Goal: Information Seeking & Learning: Learn about a topic

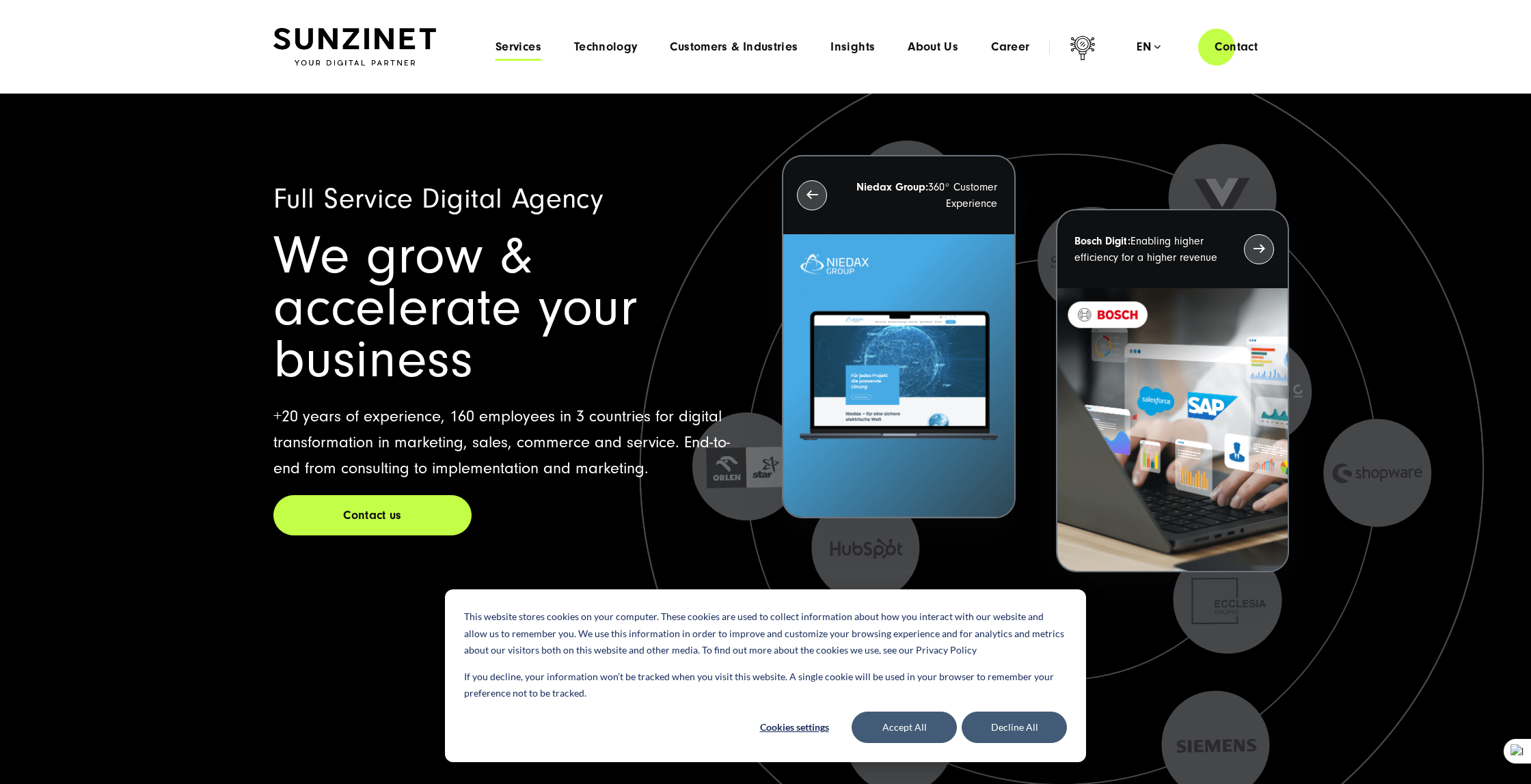
click at [517, 53] on span "Services" at bounding box center [517, 47] width 45 height 14
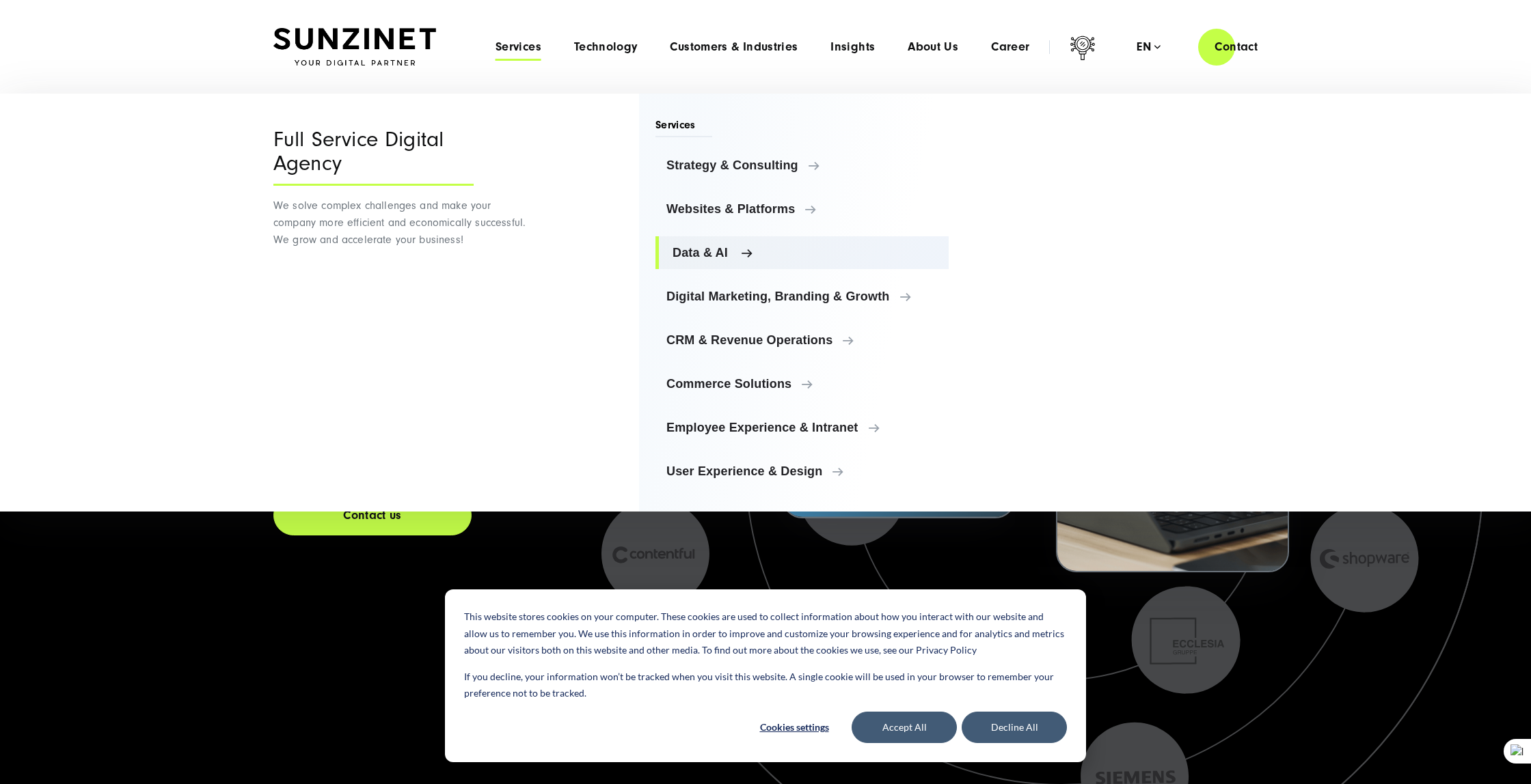
click at [731, 256] on span "Data & AI" at bounding box center [805, 253] width 265 height 14
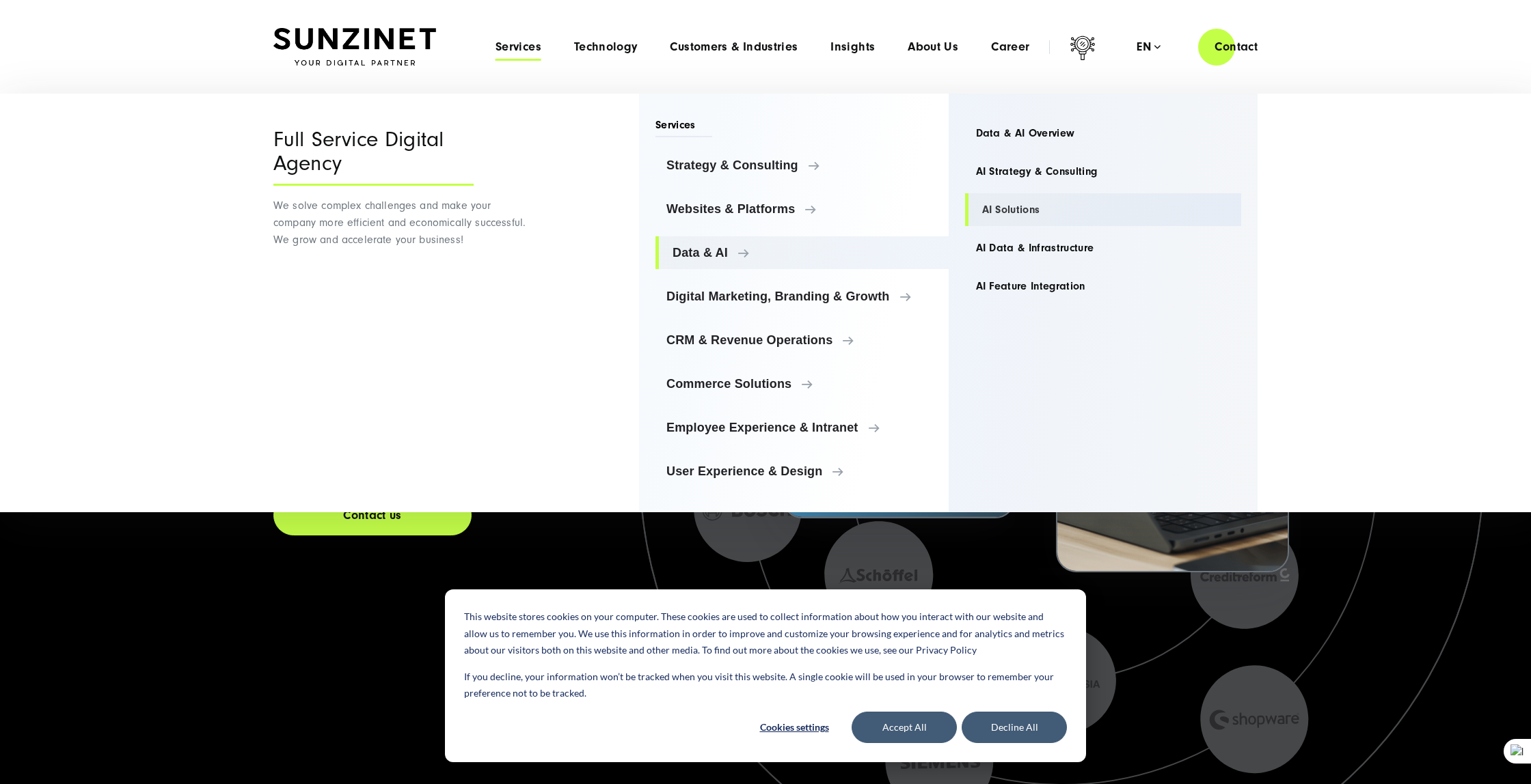
click at [1008, 212] on link "AI Solutions" at bounding box center [1103, 209] width 277 height 33
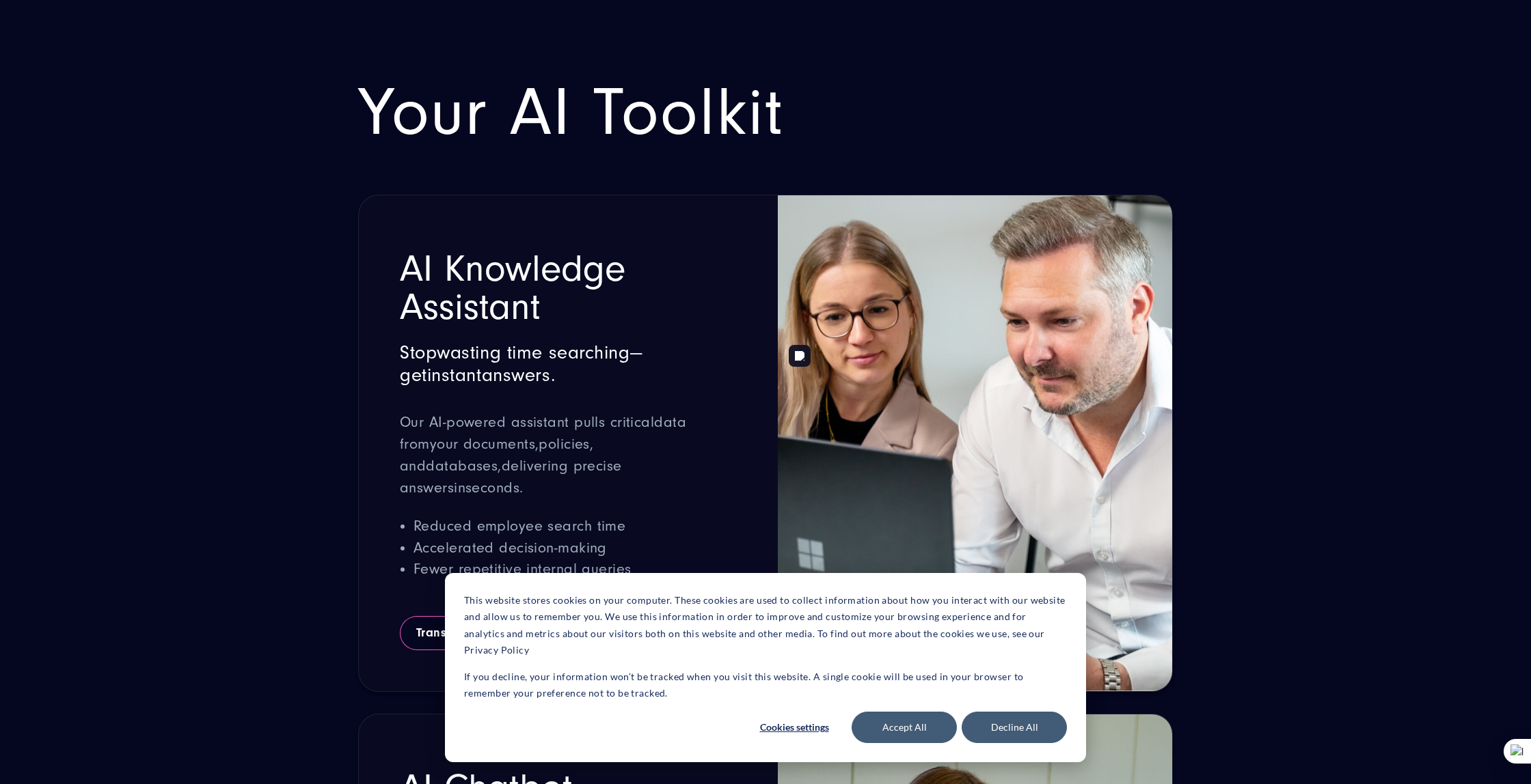
scroll to position [1835, 0]
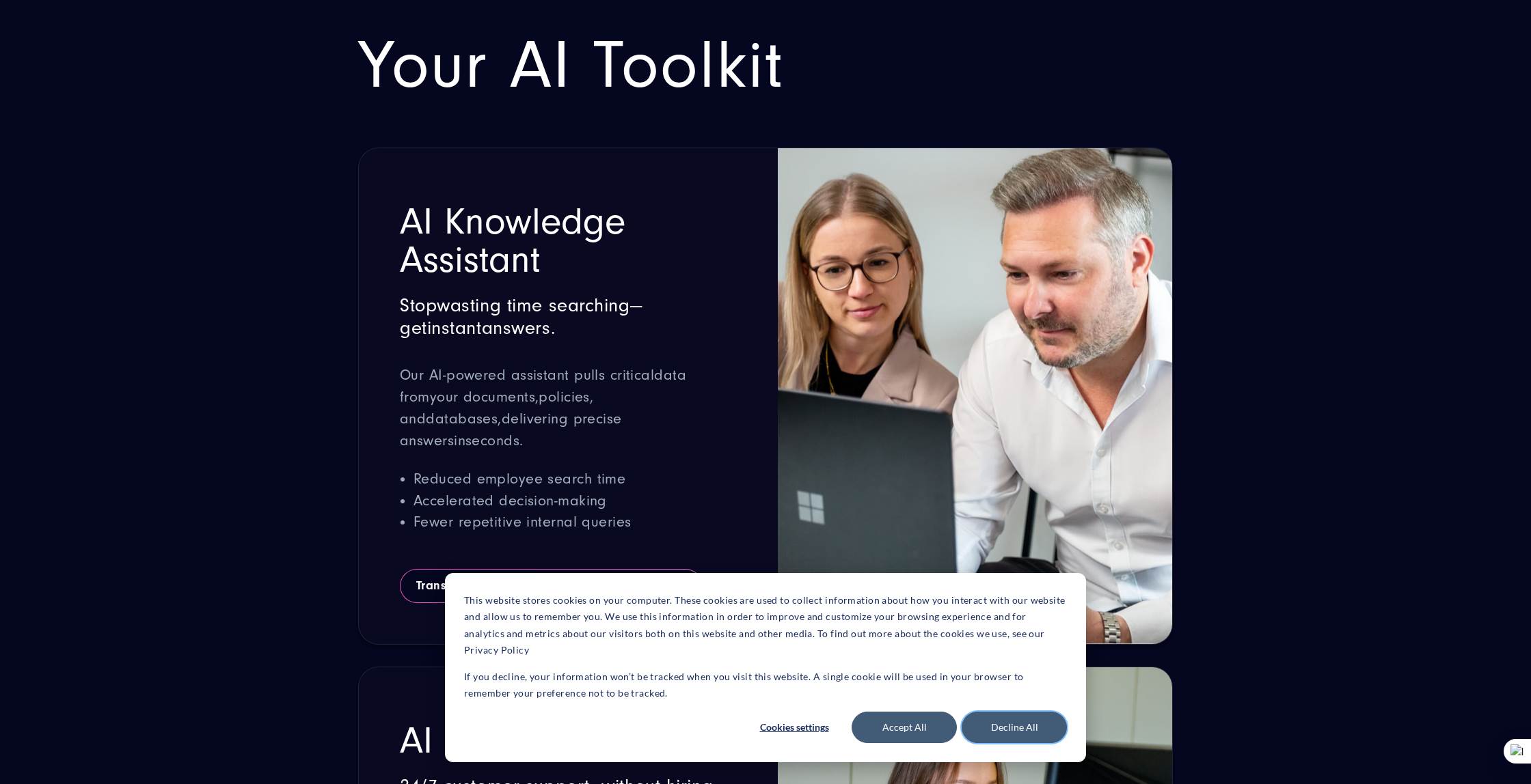
click at [993, 733] on button "Decline All" at bounding box center [1014, 727] width 105 height 32
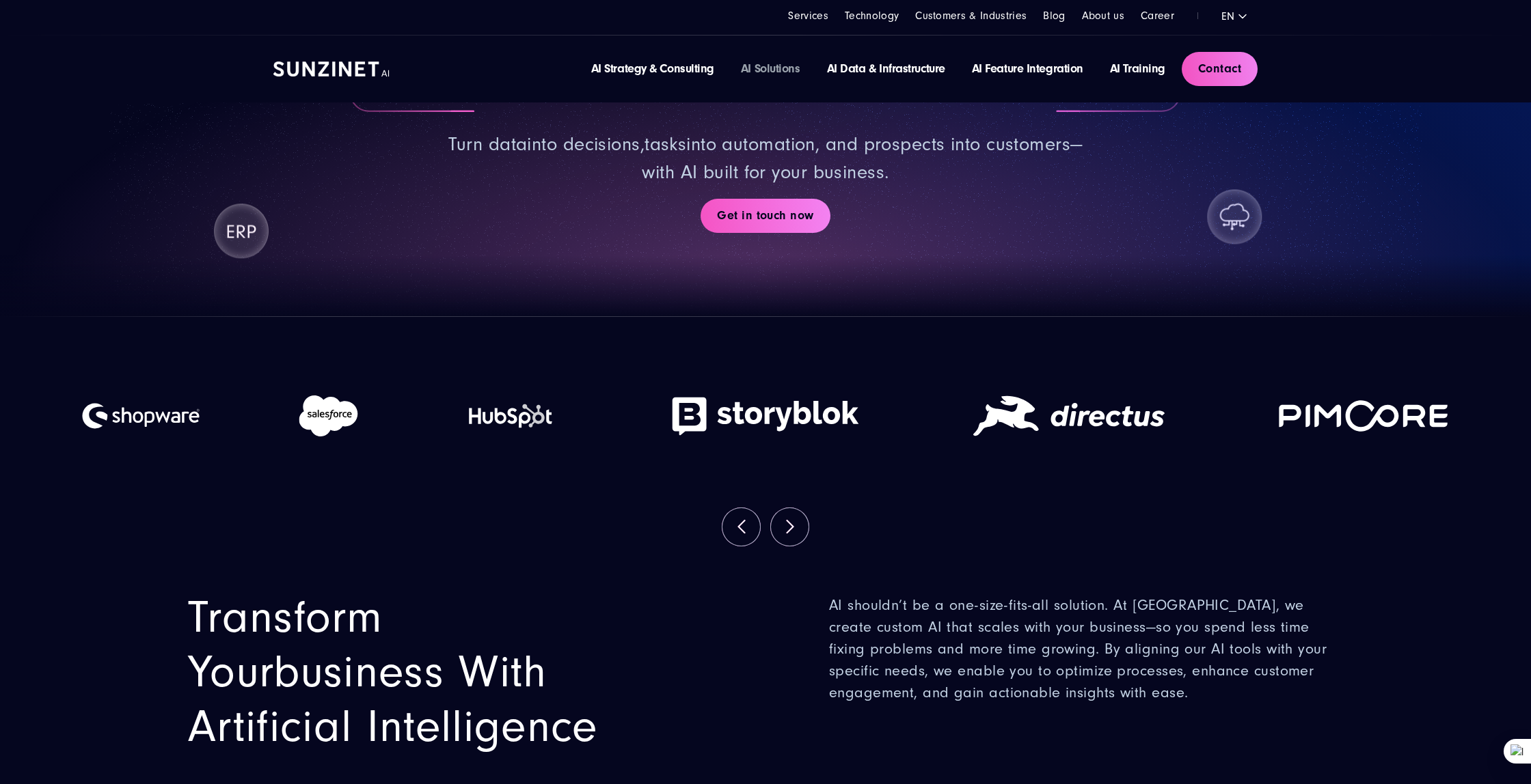
scroll to position [0, 0]
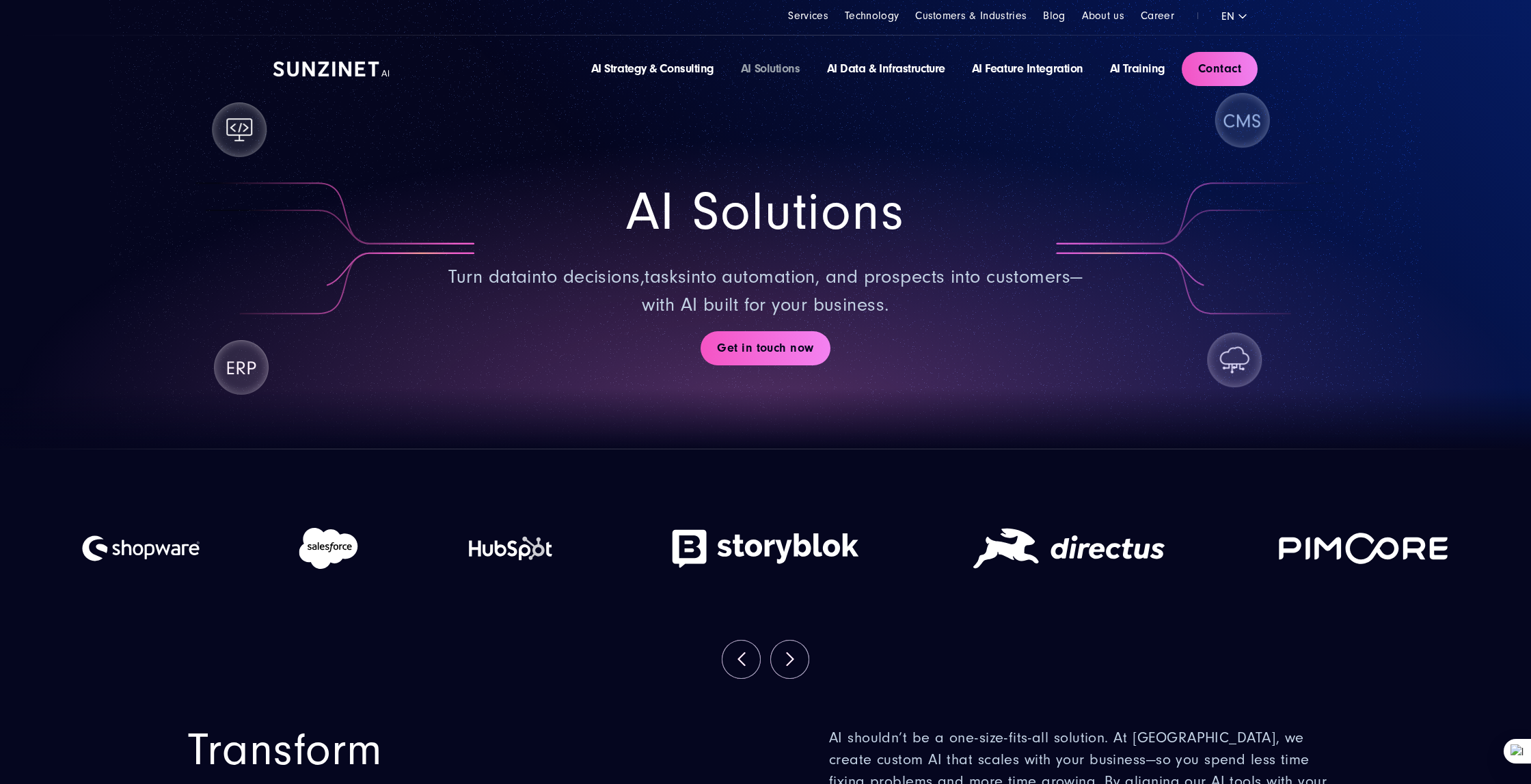
click at [1426, 216] on section "AI Solutions Turn data into decisions , tasks into automation, and prospects in…" at bounding box center [765, 225] width 1531 height 449
